Goal: Participate in discussion

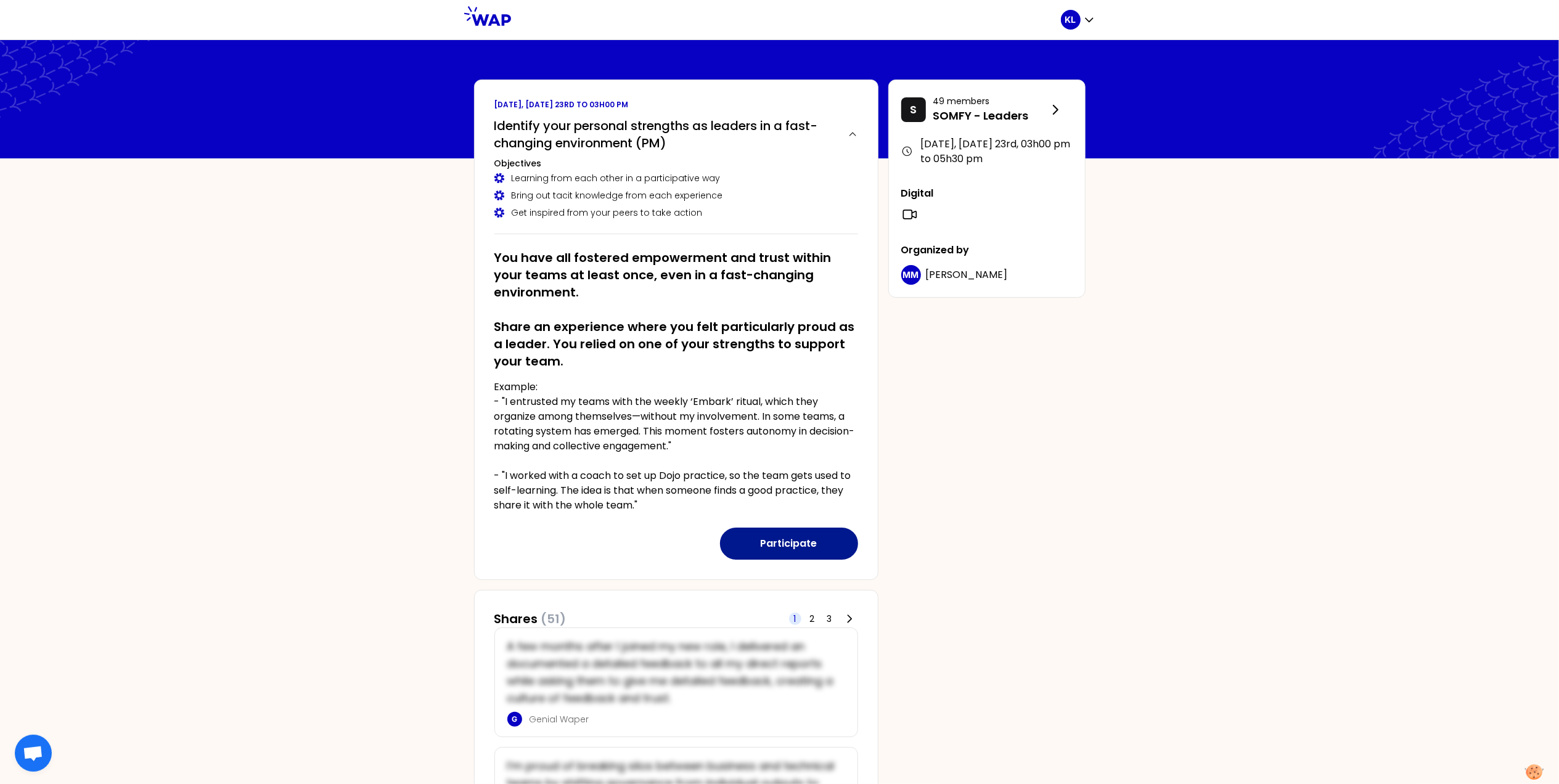
click at [783, 538] on button "Participate" at bounding box center [789, 543] width 139 height 32
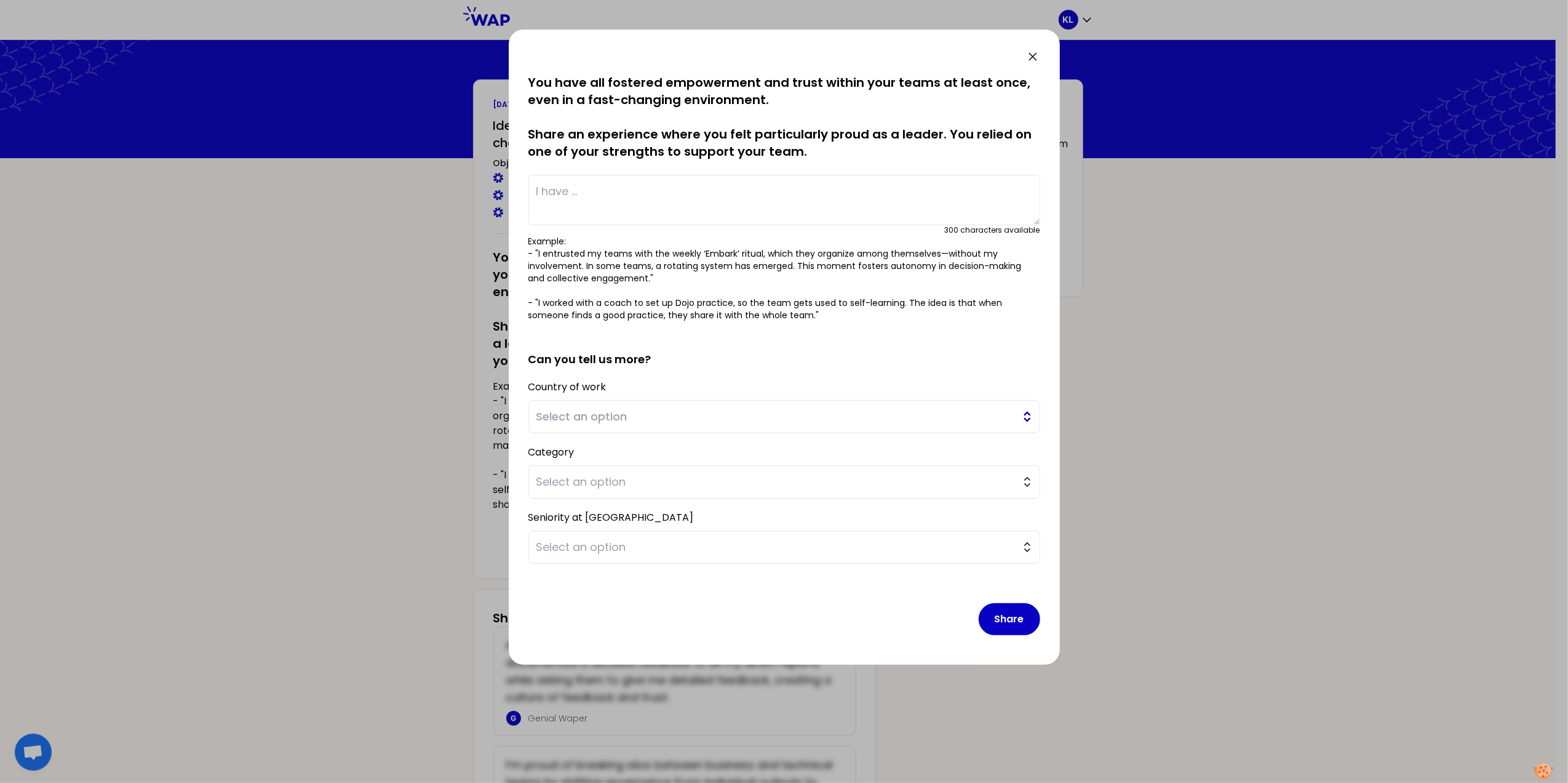
click at [616, 416] on span "Select an option" at bounding box center [775, 416] width 478 height 17
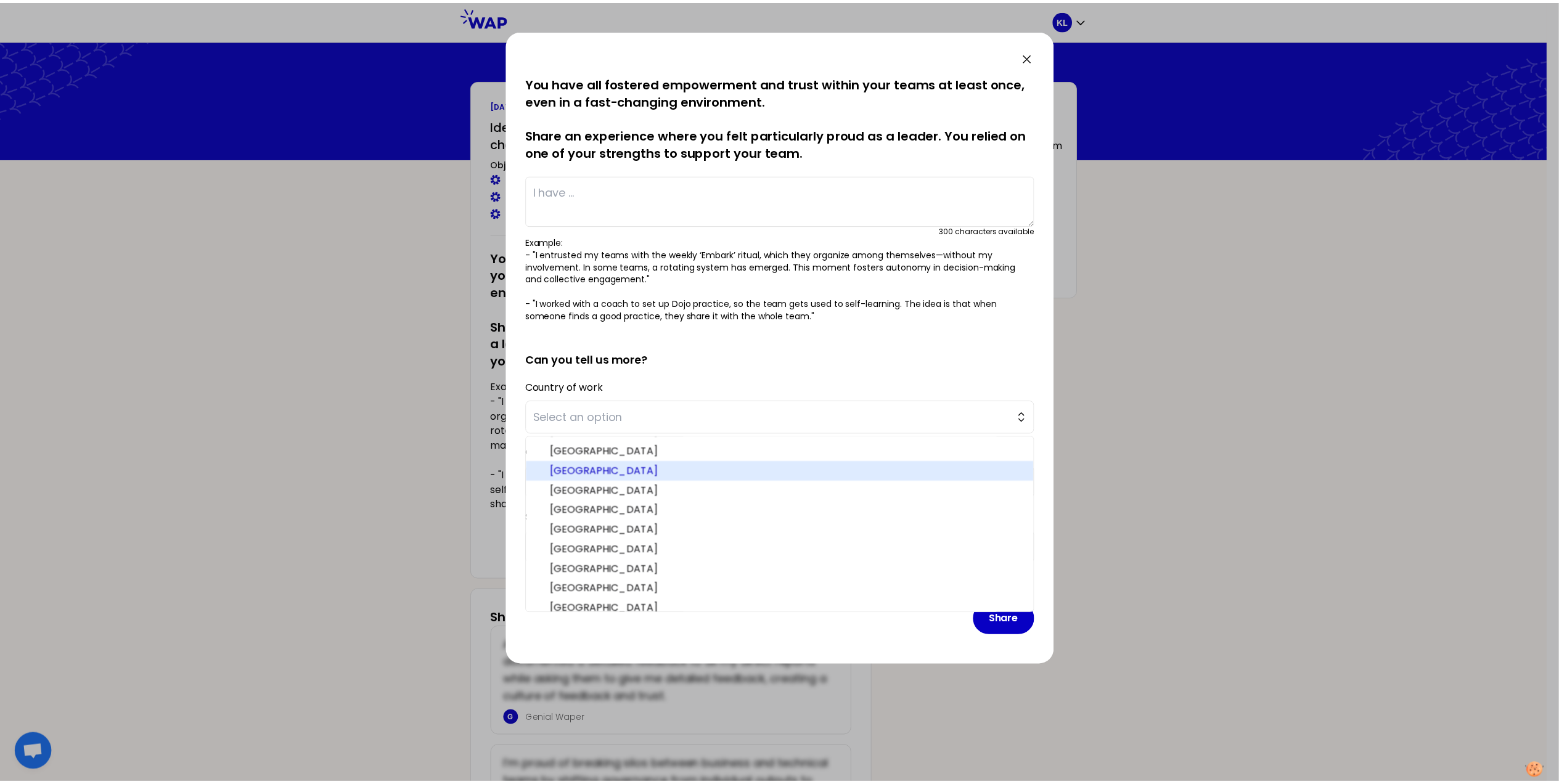
scroll to position [82, 0]
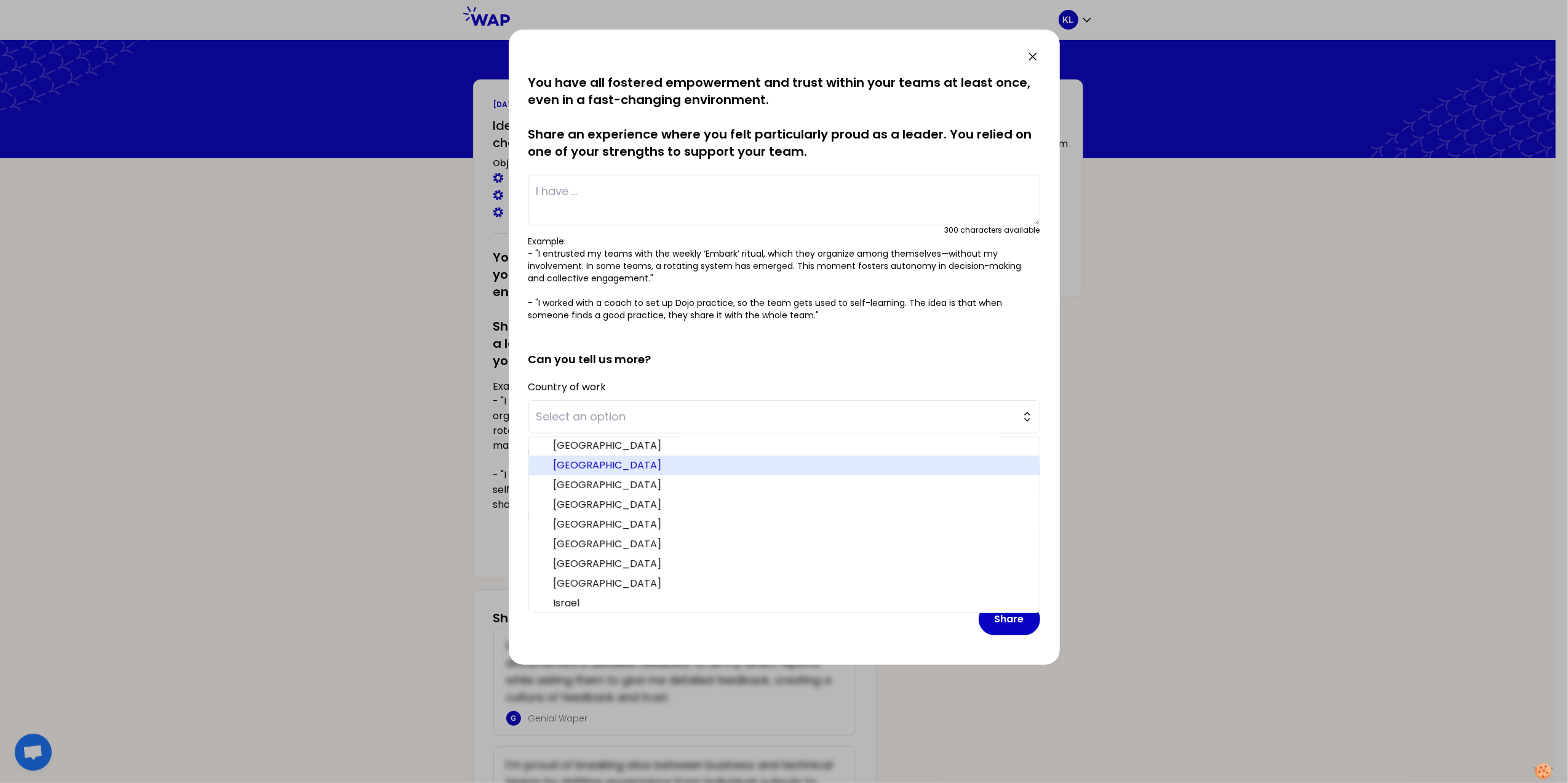
click at [570, 461] on span "[GEOGRAPHIC_DATA]" at bounding box center [792, 466] width 476 height 15
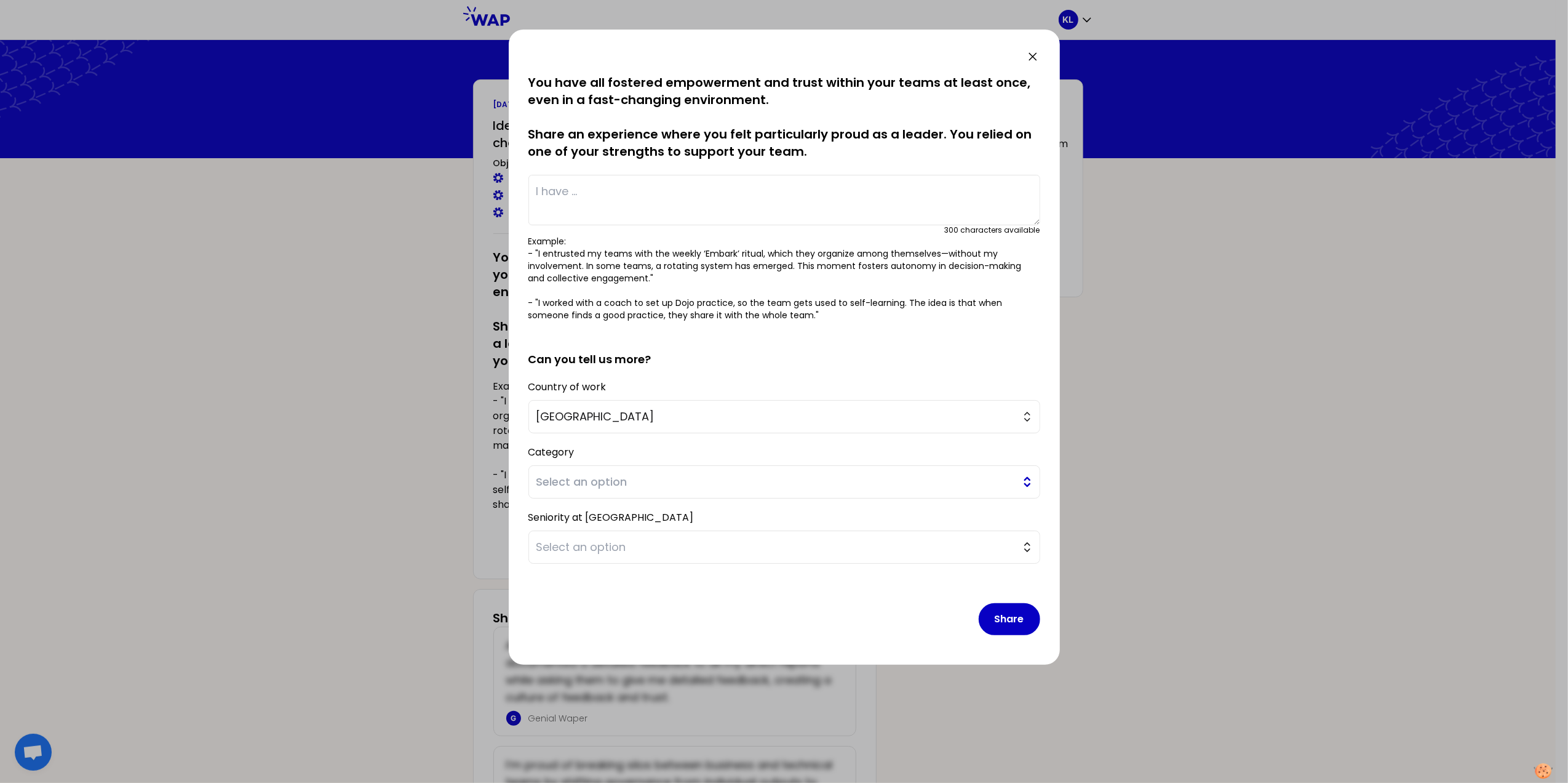
click at [1025, 479] on button "Select an option" at bounding box center [784, 482] width 512 height 34
click at [571, 515] on span "Manager" at bounding box center [792, 514] width 476 height 15
click at [1029, 551] on button "Select an option" at bounding box center [784, 547] width 512 height 34
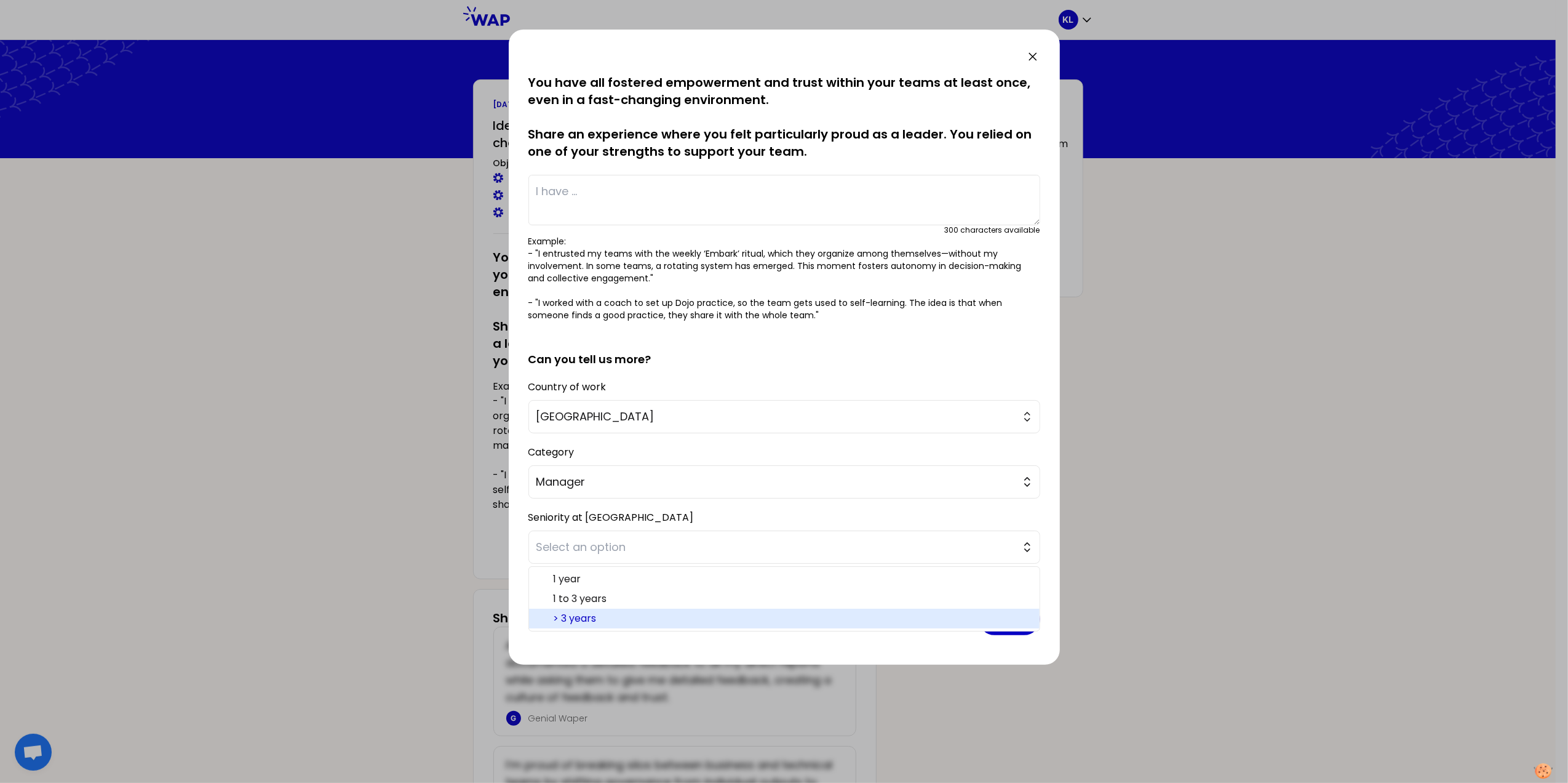
click at [589, 621] on span "> 3 years" at bounding box center [792, 619] width 476 height 15
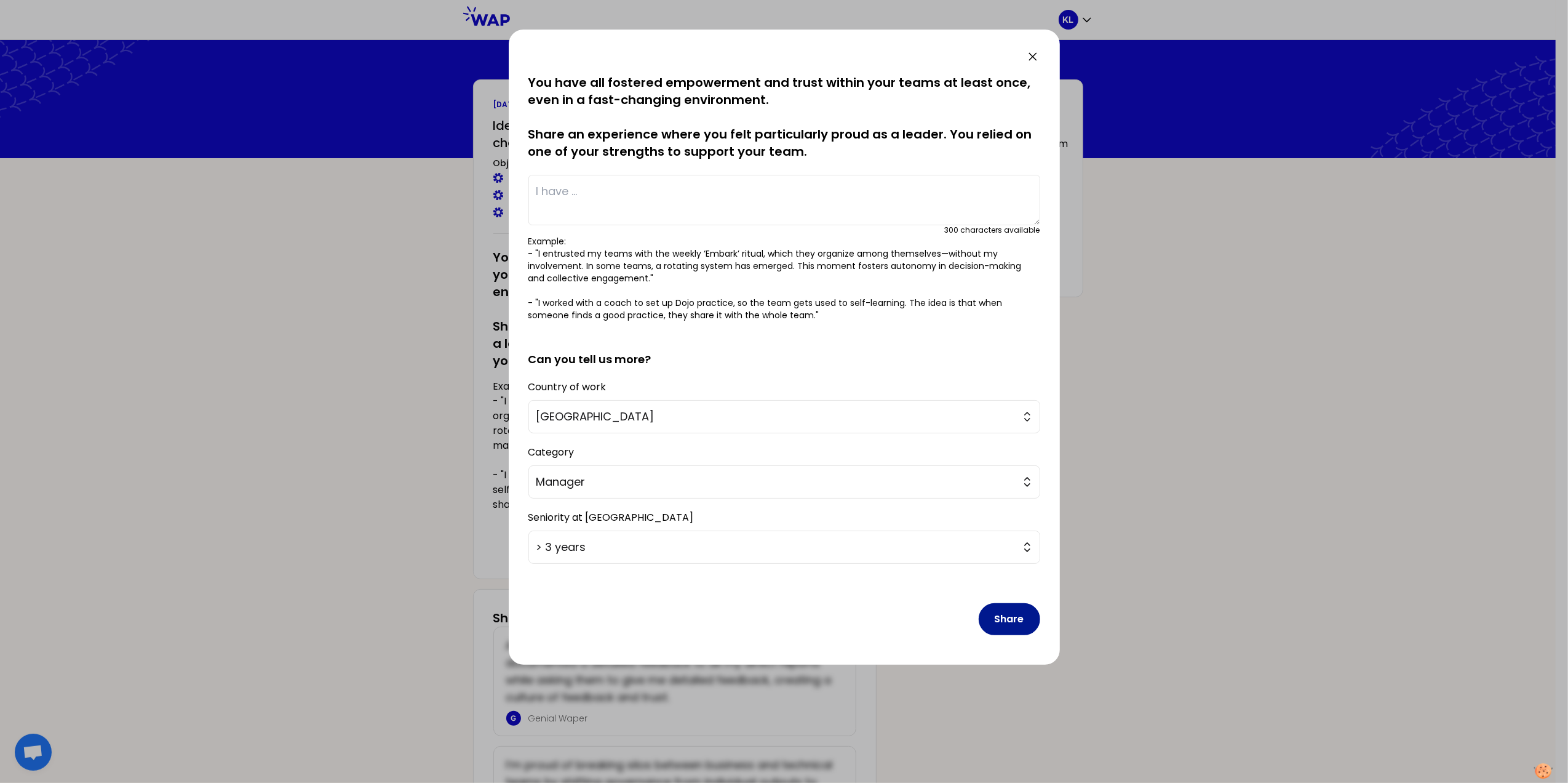
click at [1007, 619] on button "Share" at bounding box center [1009, 619] width 61 height 32
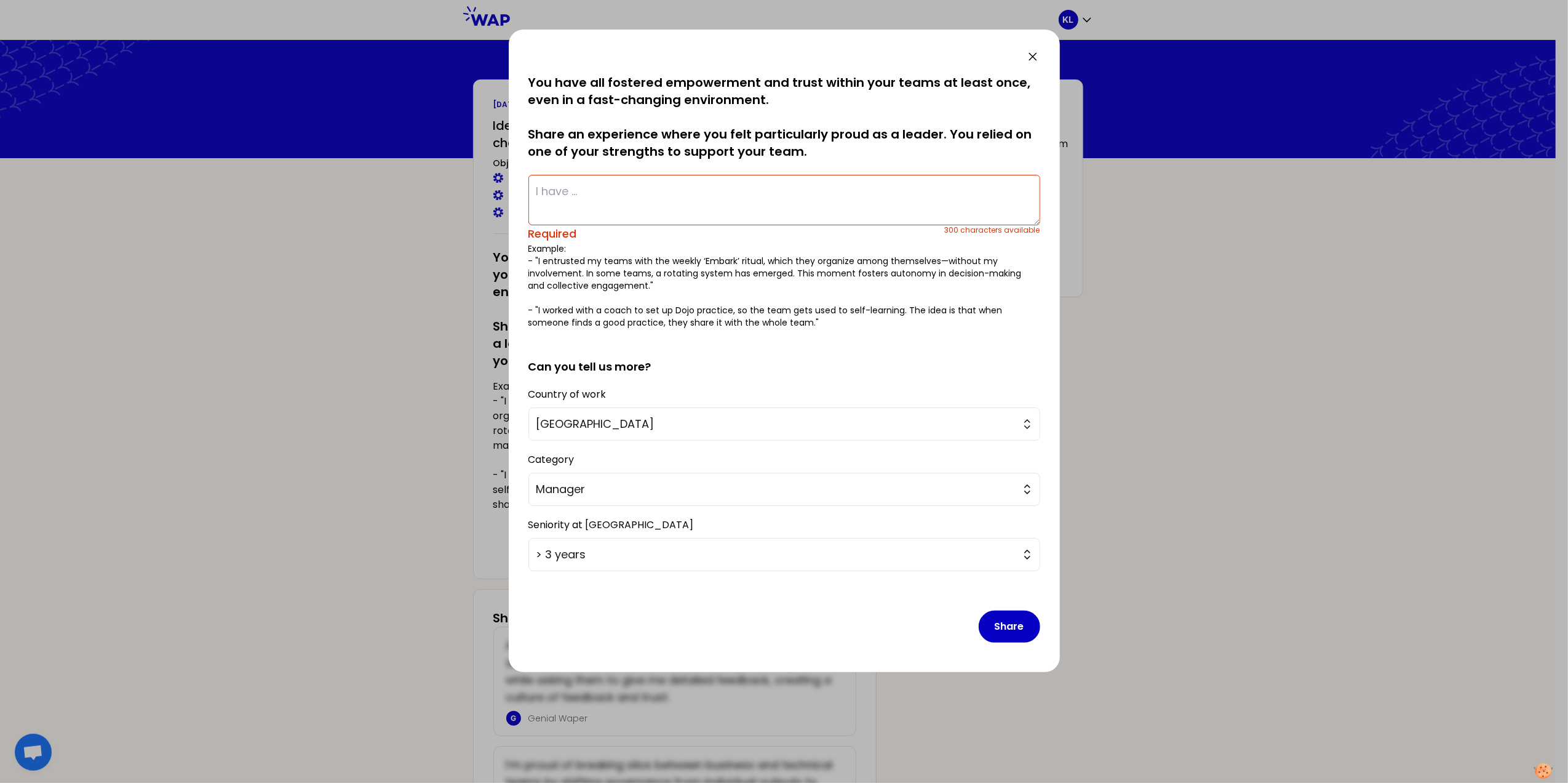
click at [593, 193] on textarea at bounding box center [784, 200] width 512 height 51
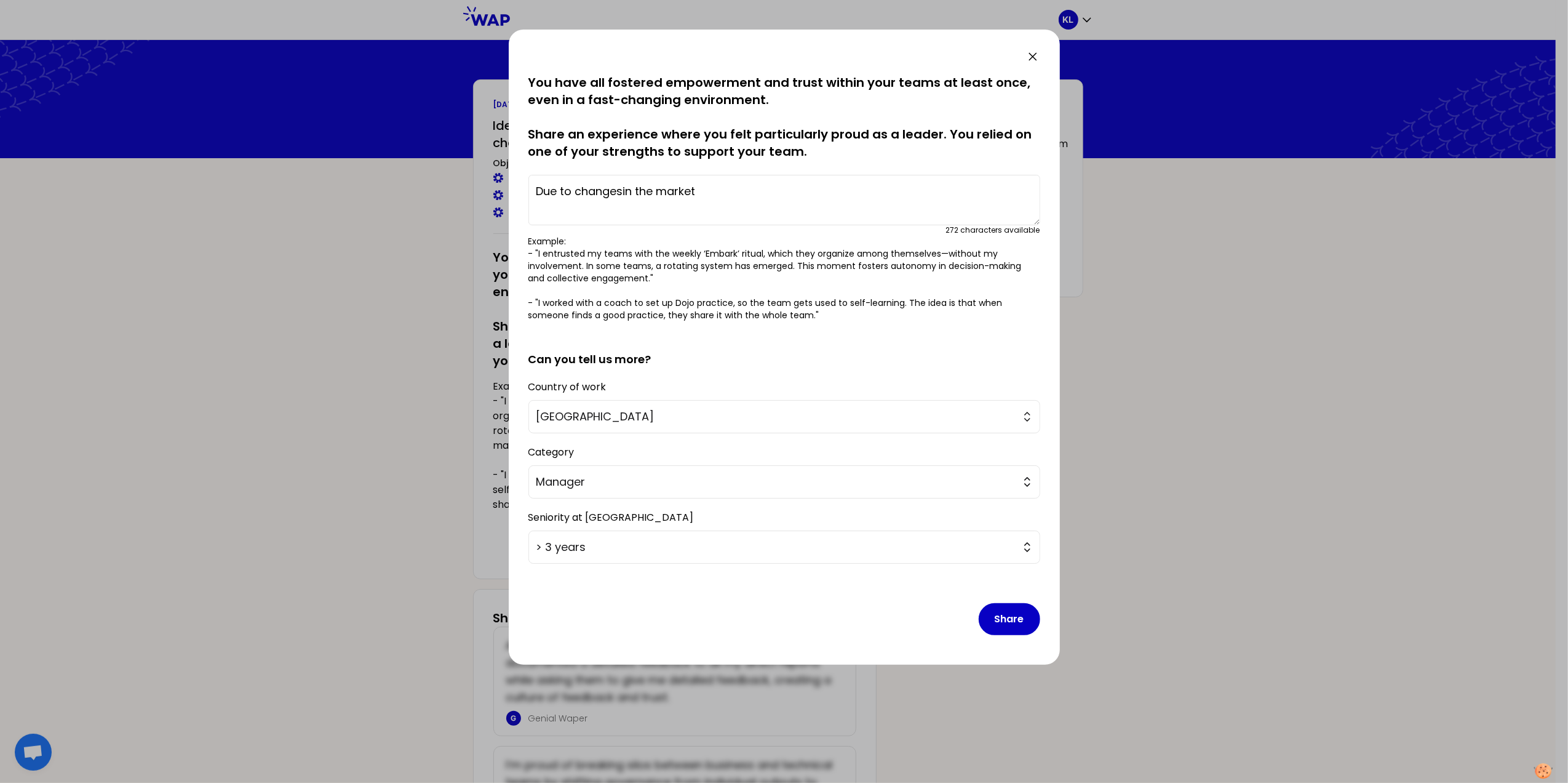
click at [620, 191] on textarea "Due to changesin the market" at bounding box center [784, 200] width 512 height 51
click at [707, 190] on textarea "Due to changes in the market" at bounding box center [784, 200] width 512 height 51
click at [663, 190] on textarea "Due to changes in the market, I" at bounding box center [784, 200] width 512 height 51
click at [791, 193] on textarea "Due to changes in the Danish market, I /we re organised" at bounding box center [784, 200] width 512 height 51
click at [871, 203] on textarea "Due to changes in the Danish market, I /we re-organised" at bounding box center [784, 200] width 512 height 51
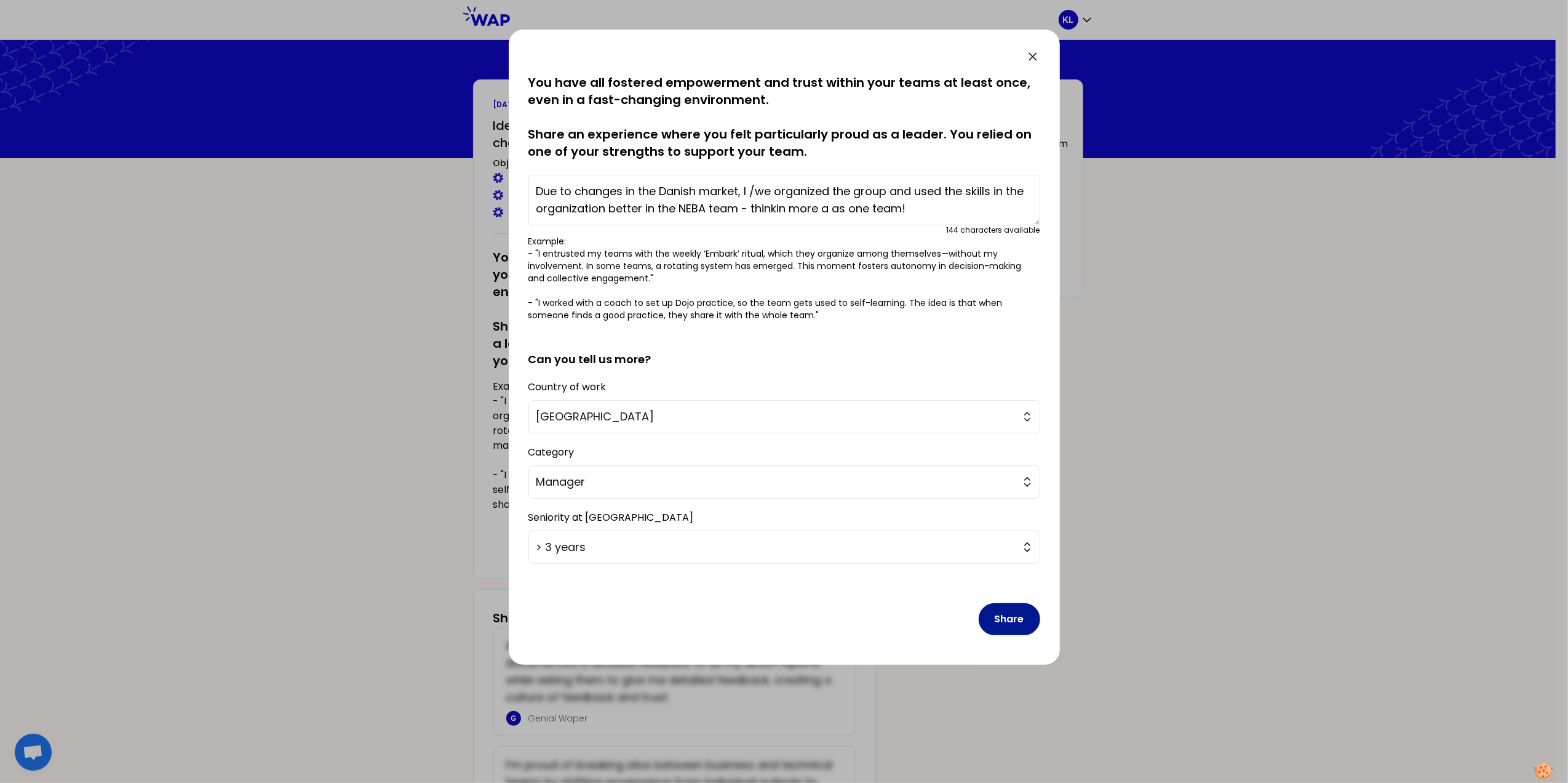
type textarea "Due to changes in the Danish market, I /we organized the group and used the ski…"
click at [1017, 621] on button "Share" at bounding box center [1009, 619] width 61 height 32
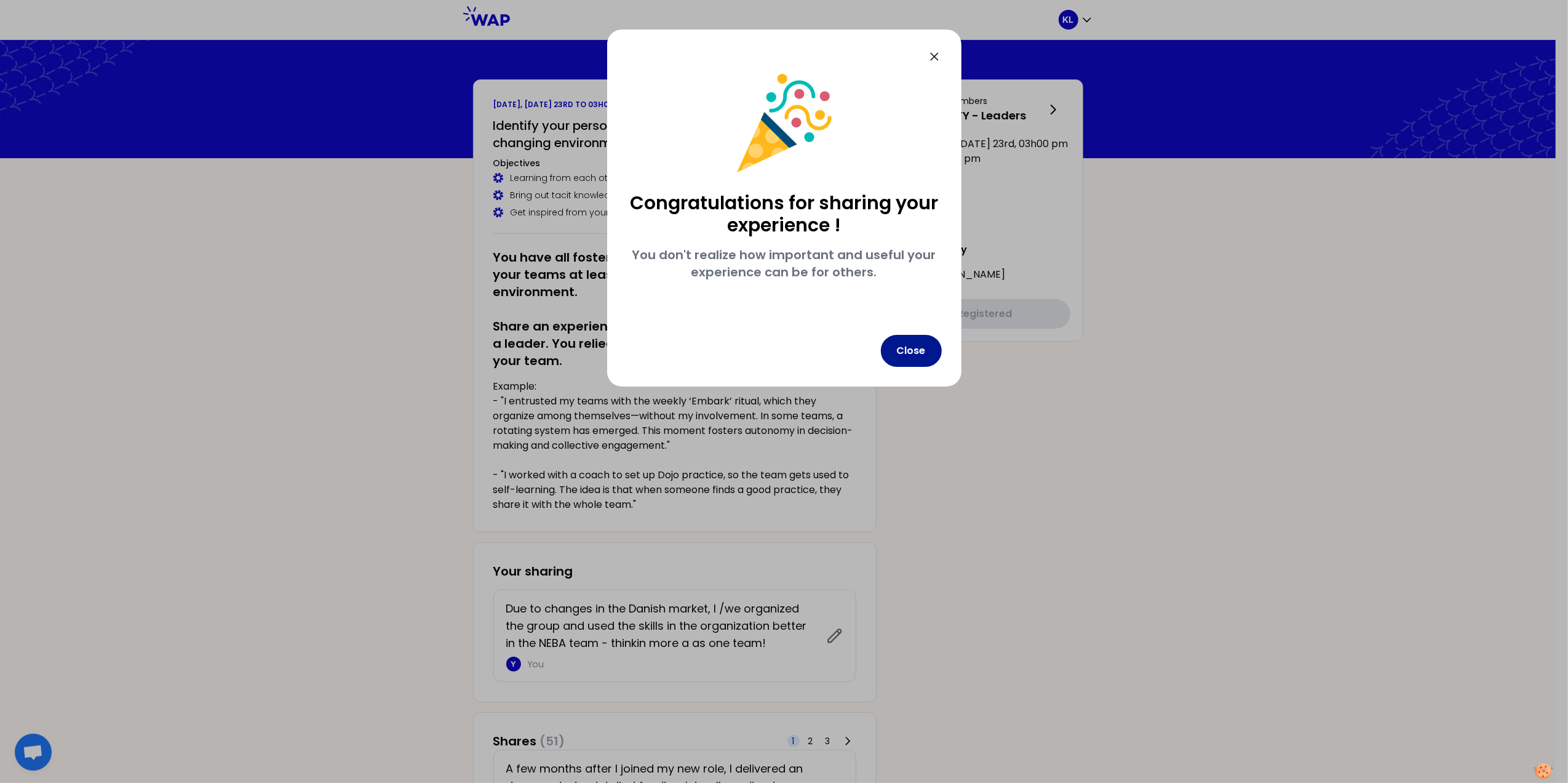
click at [904, 353] on button "Close" at bounding box center [911, 350] width 61 height 32
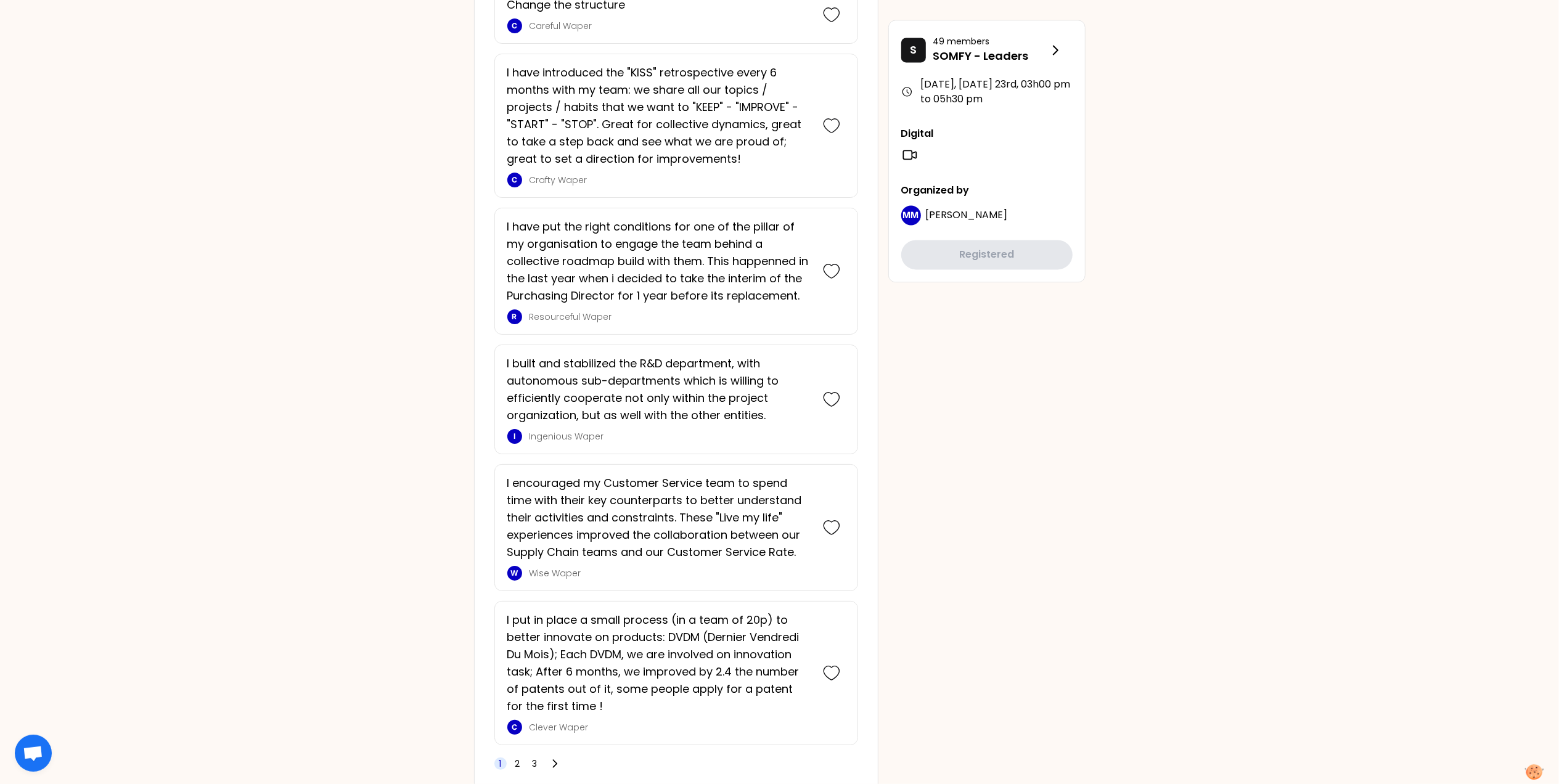
scroll to position [2618, 0]
